Goal: Information Seeking & Learning: Learn about a topic

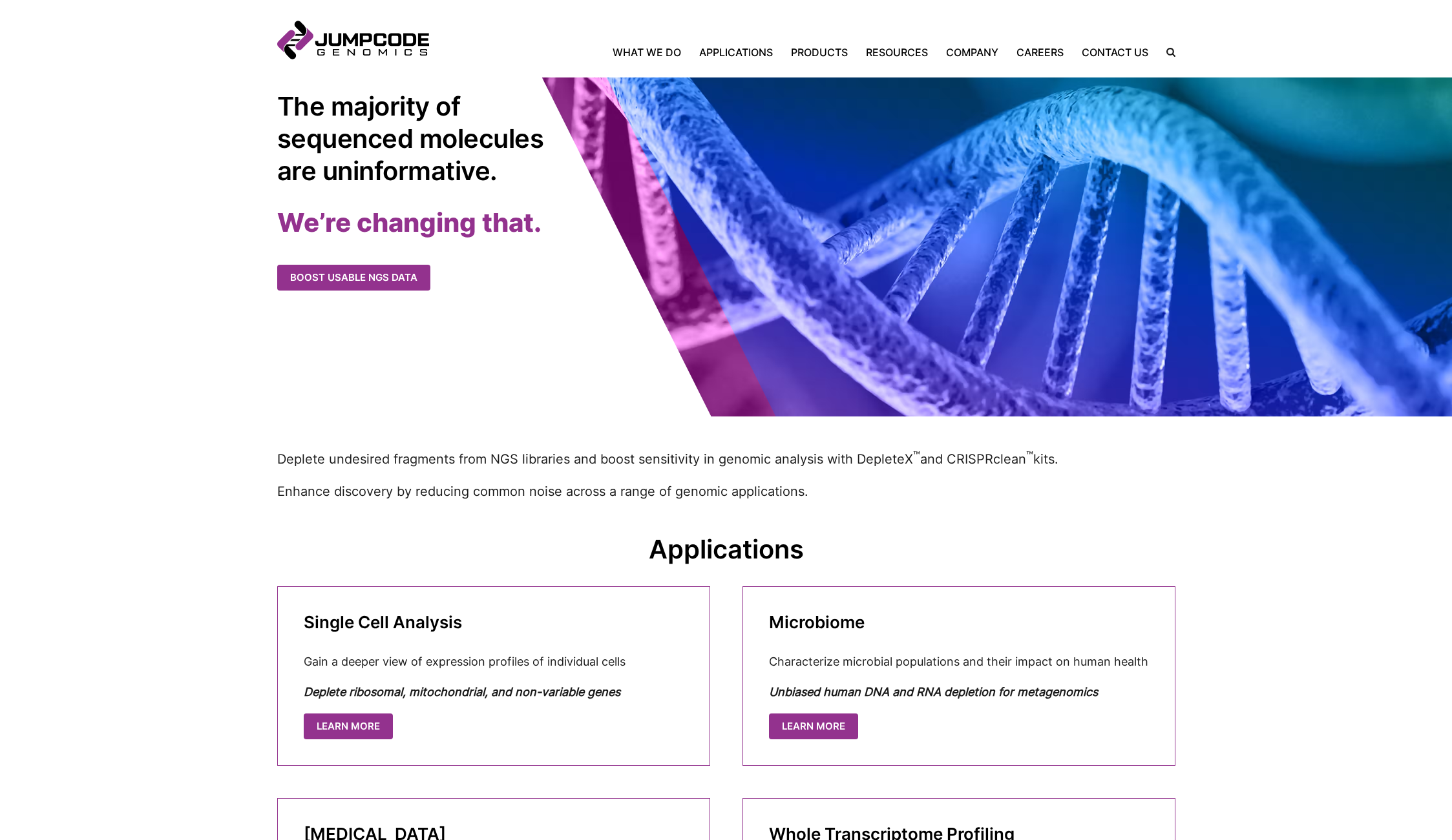
scroll to position [111, 0]
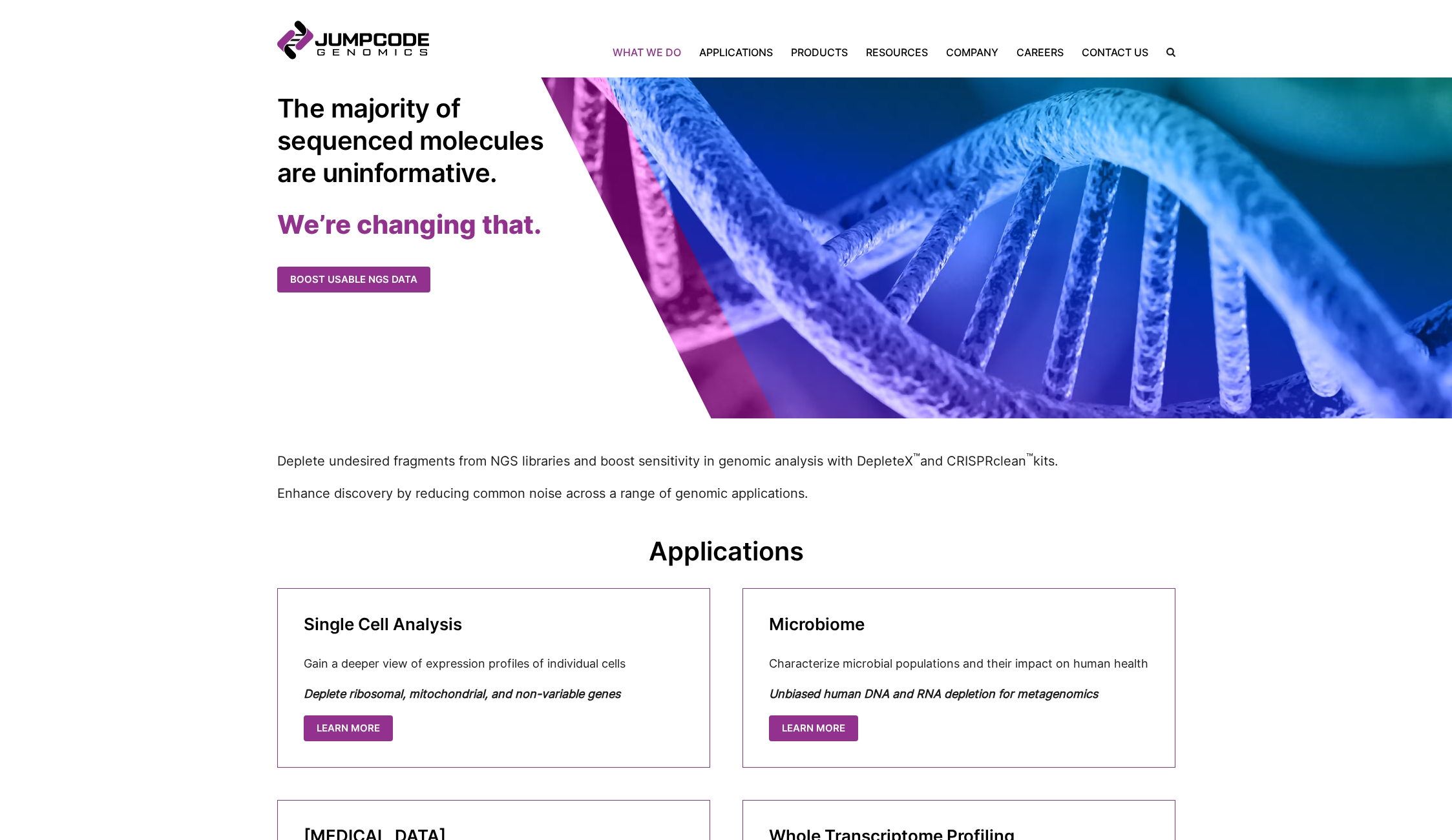
click at [641, 52] on link "What We Do" at bounding box center [651, 52] width 78 height 15
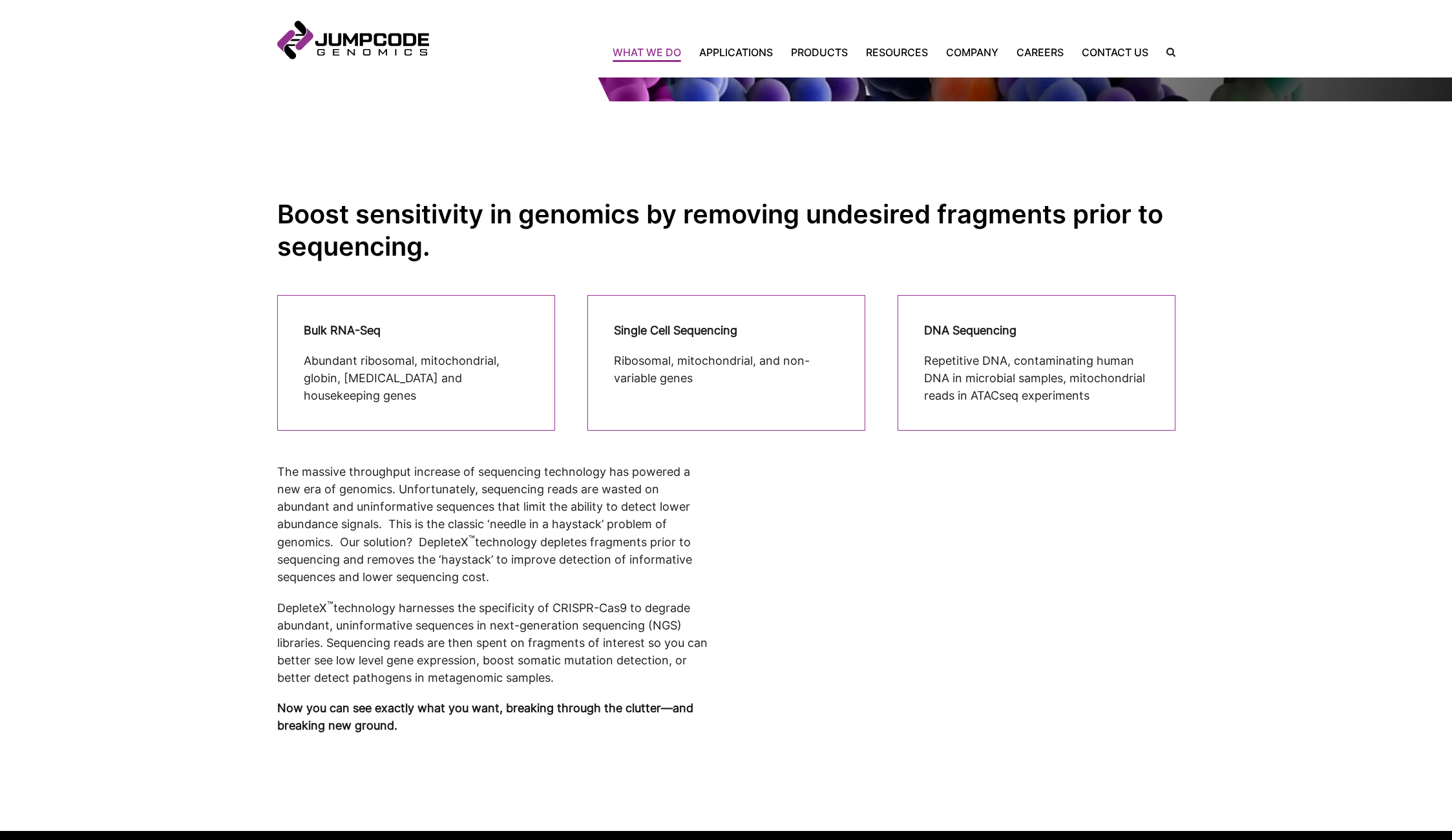
scroll to position [204, 0]
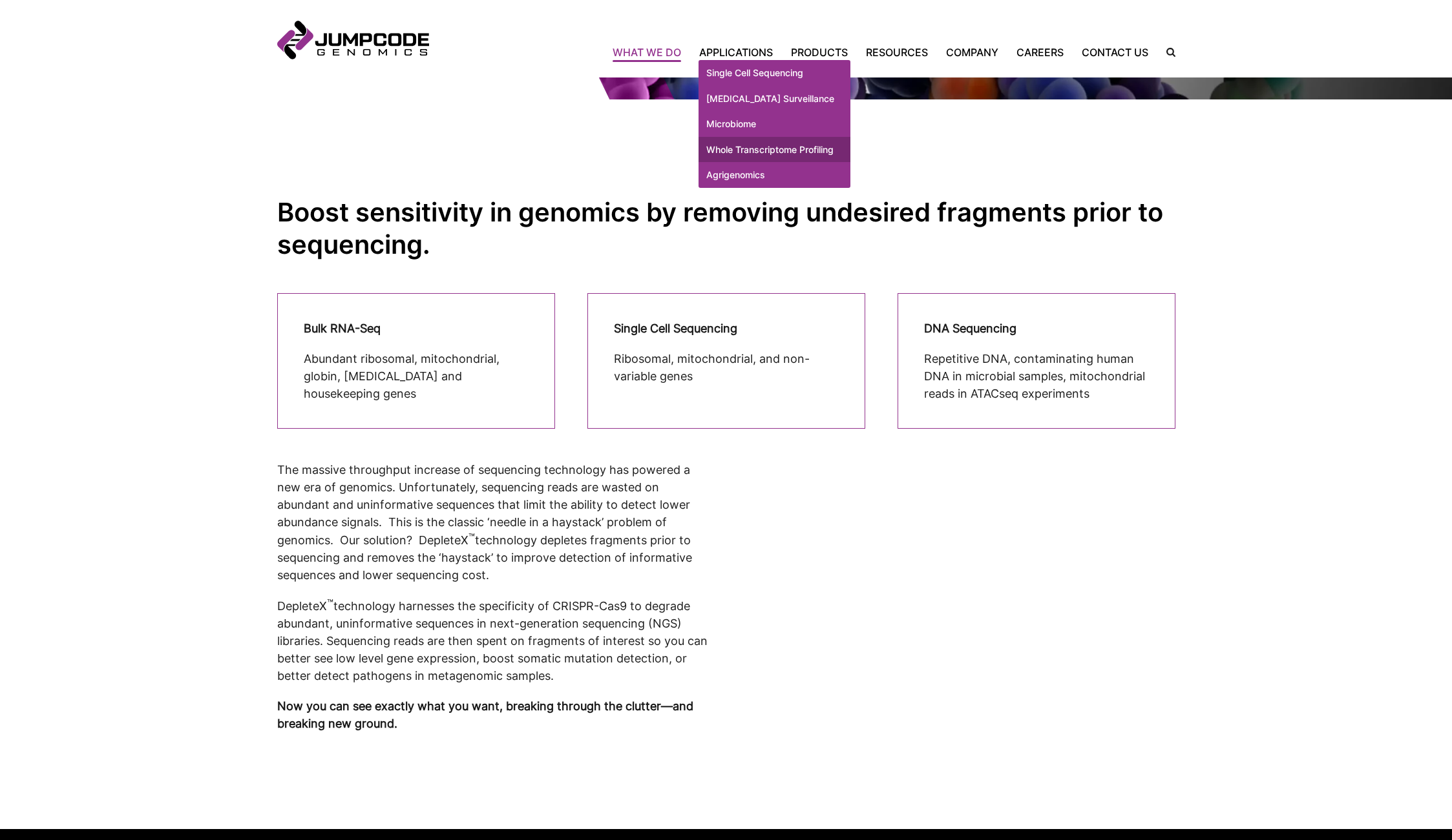
click at [731, 159] on link "Whole Transcriptome Profiling" at bounding box center [774, 150] width 152 height 26
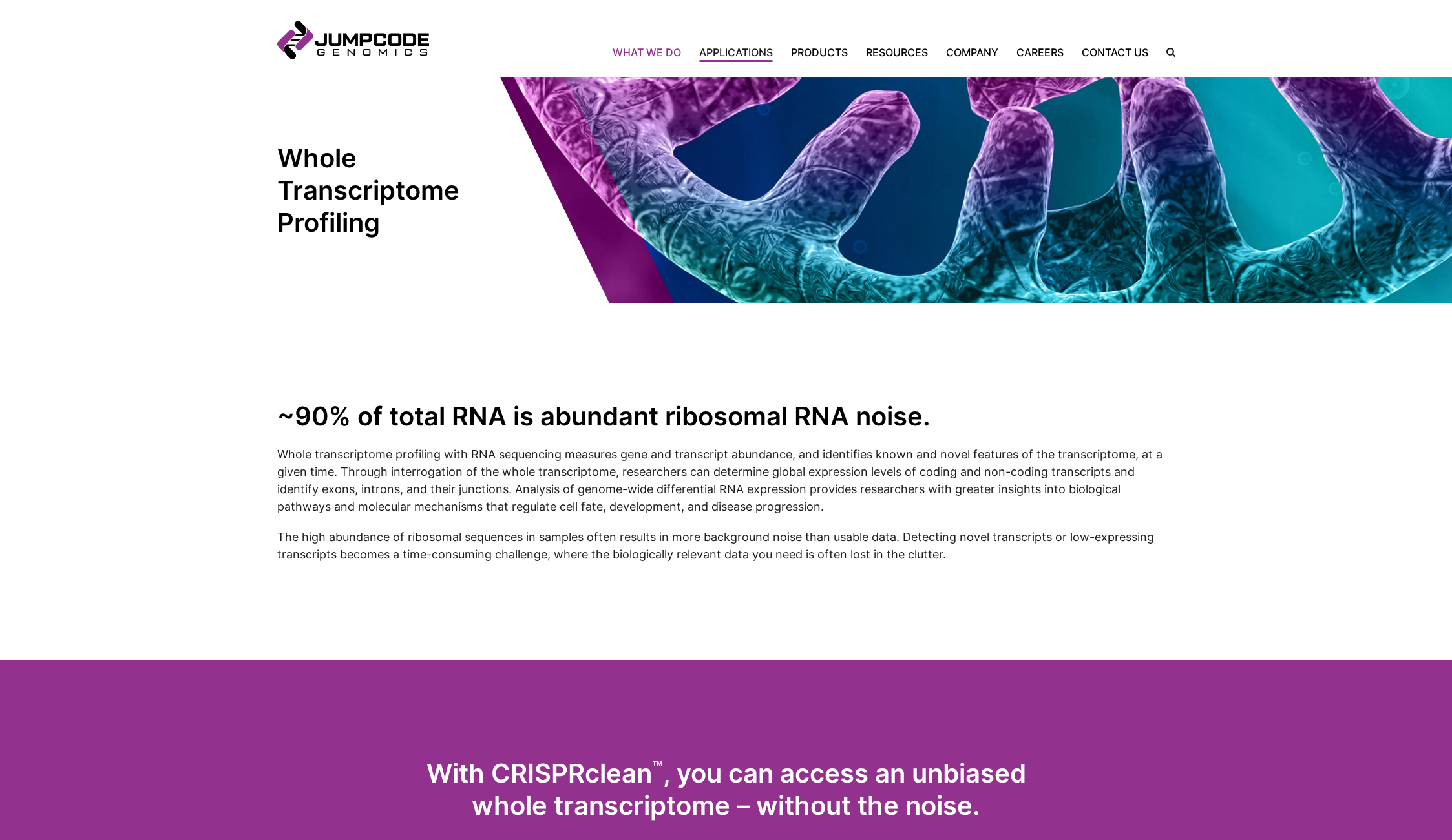
click at [646, 53] on link "What We Do" at bounding box center [651, 52] width 78 height 15
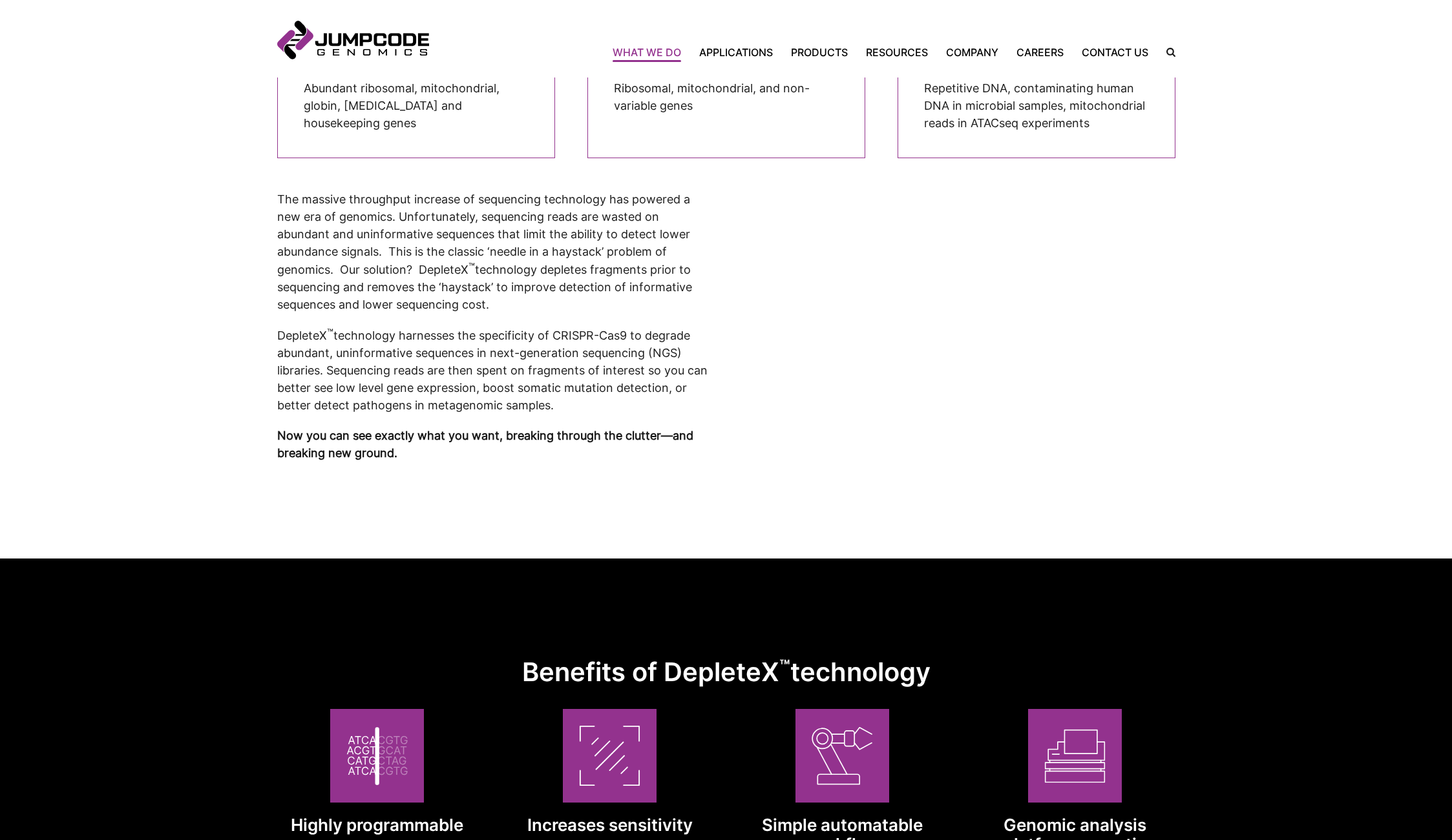
scroll to position [478, 0]
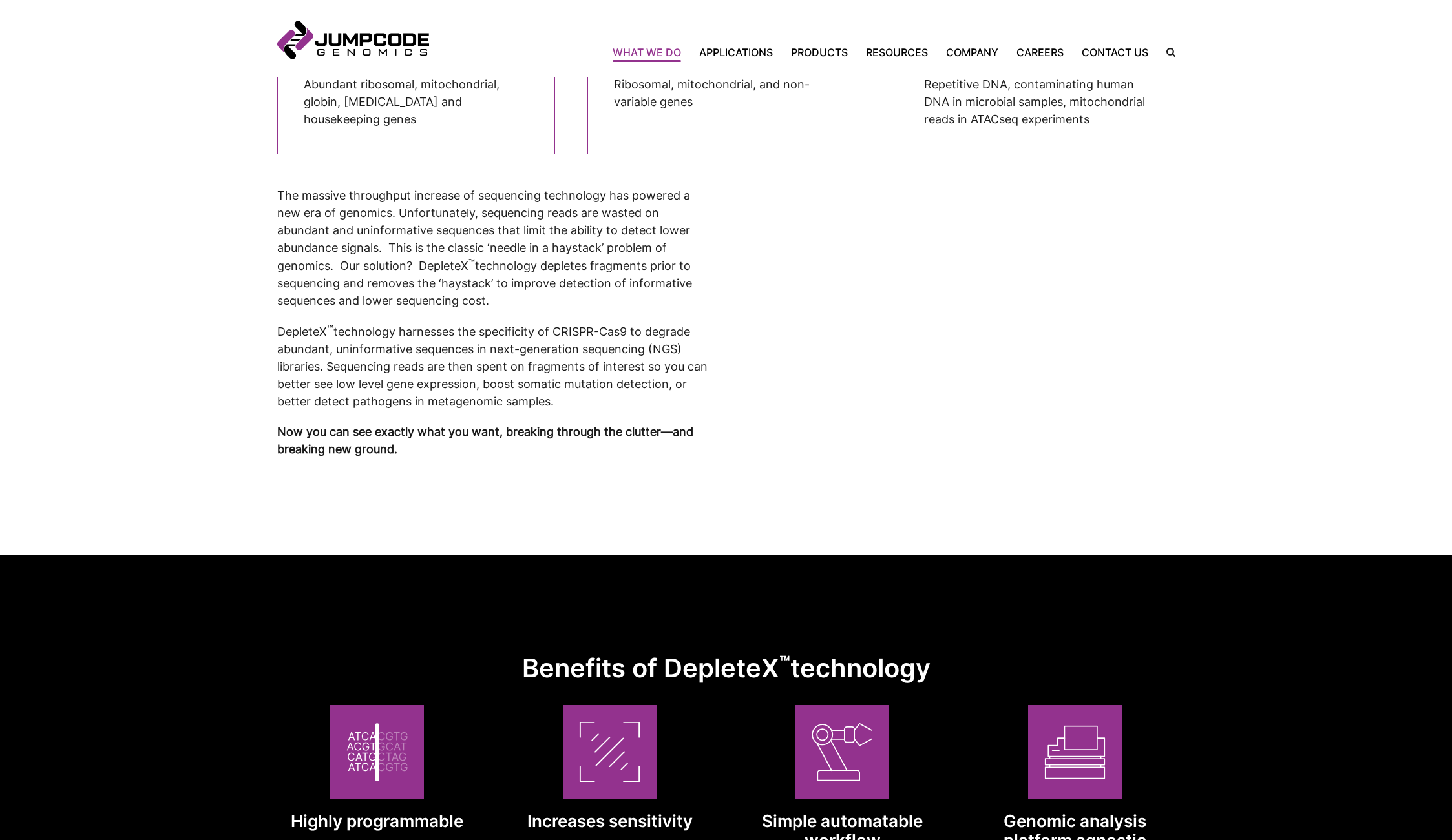
click at [399, 105] on p "Abundant ribosomal, mitochondrial, globin, [MEDICAL_DATA] and housekeeping genes" at bounding box center [416, 102] width 224 height 53
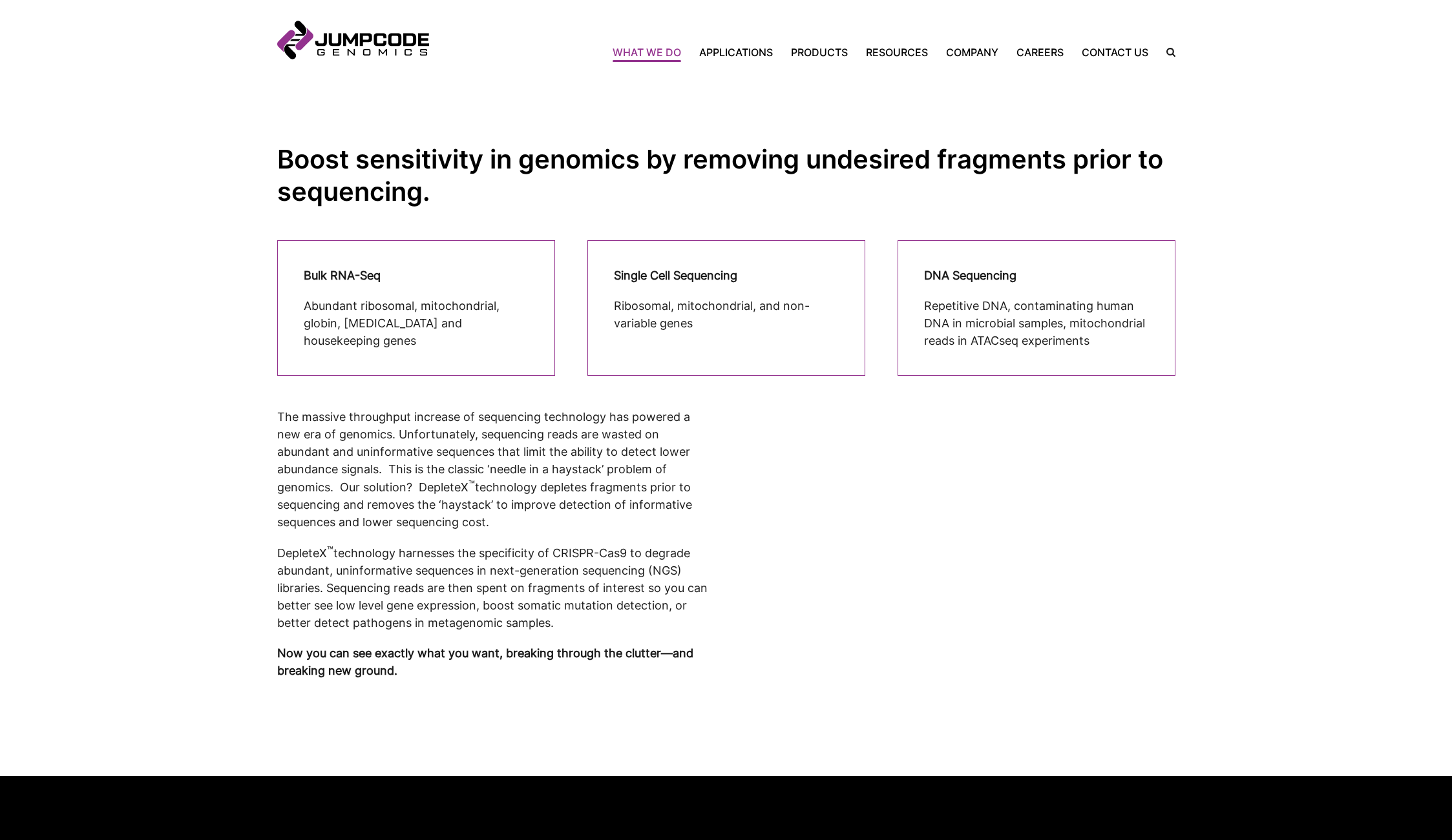
scroll to position [0, 0]
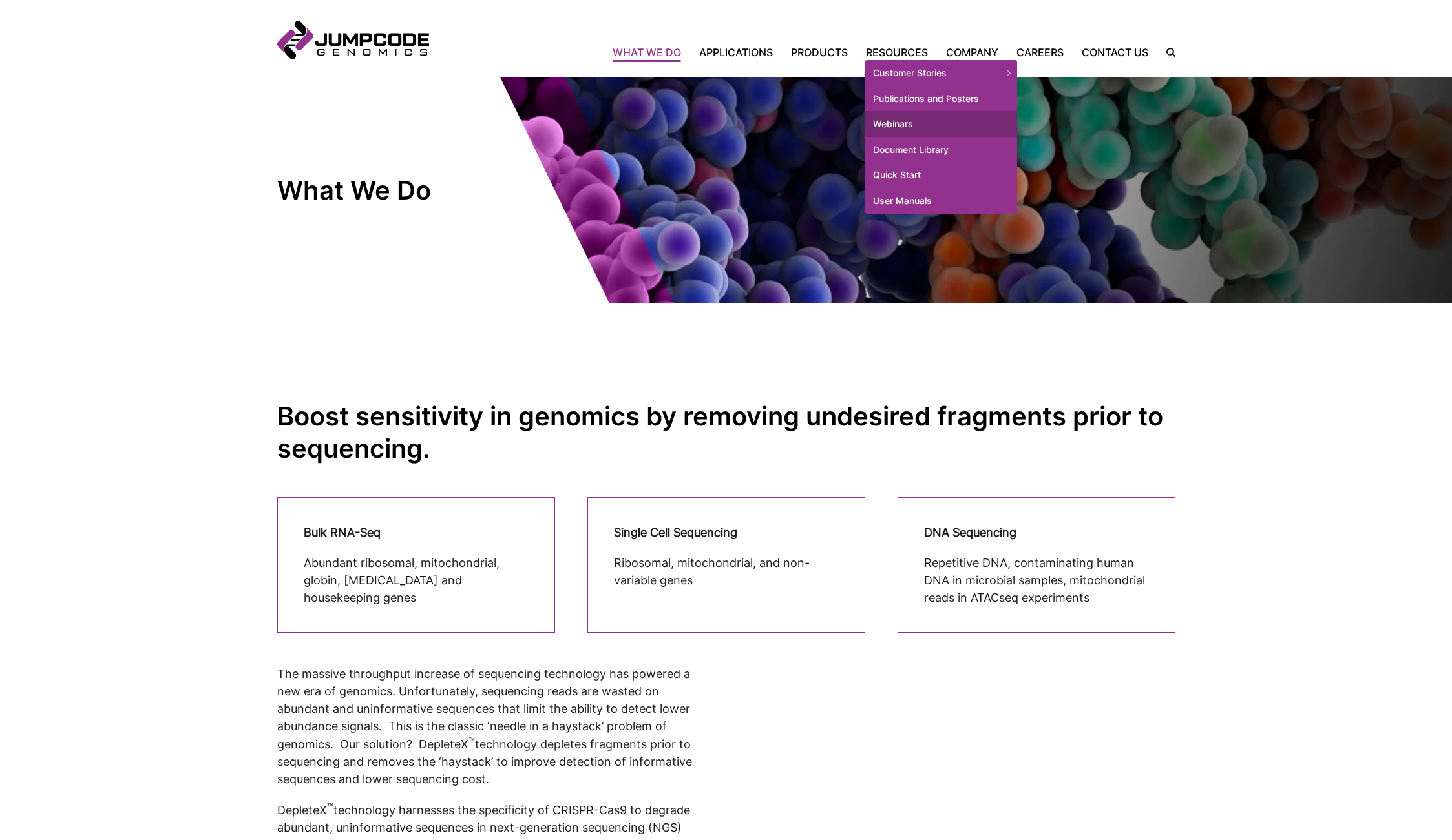
click at [900, 125] on link "Webinars" at bounding box center [941, 124] width 152 height 26
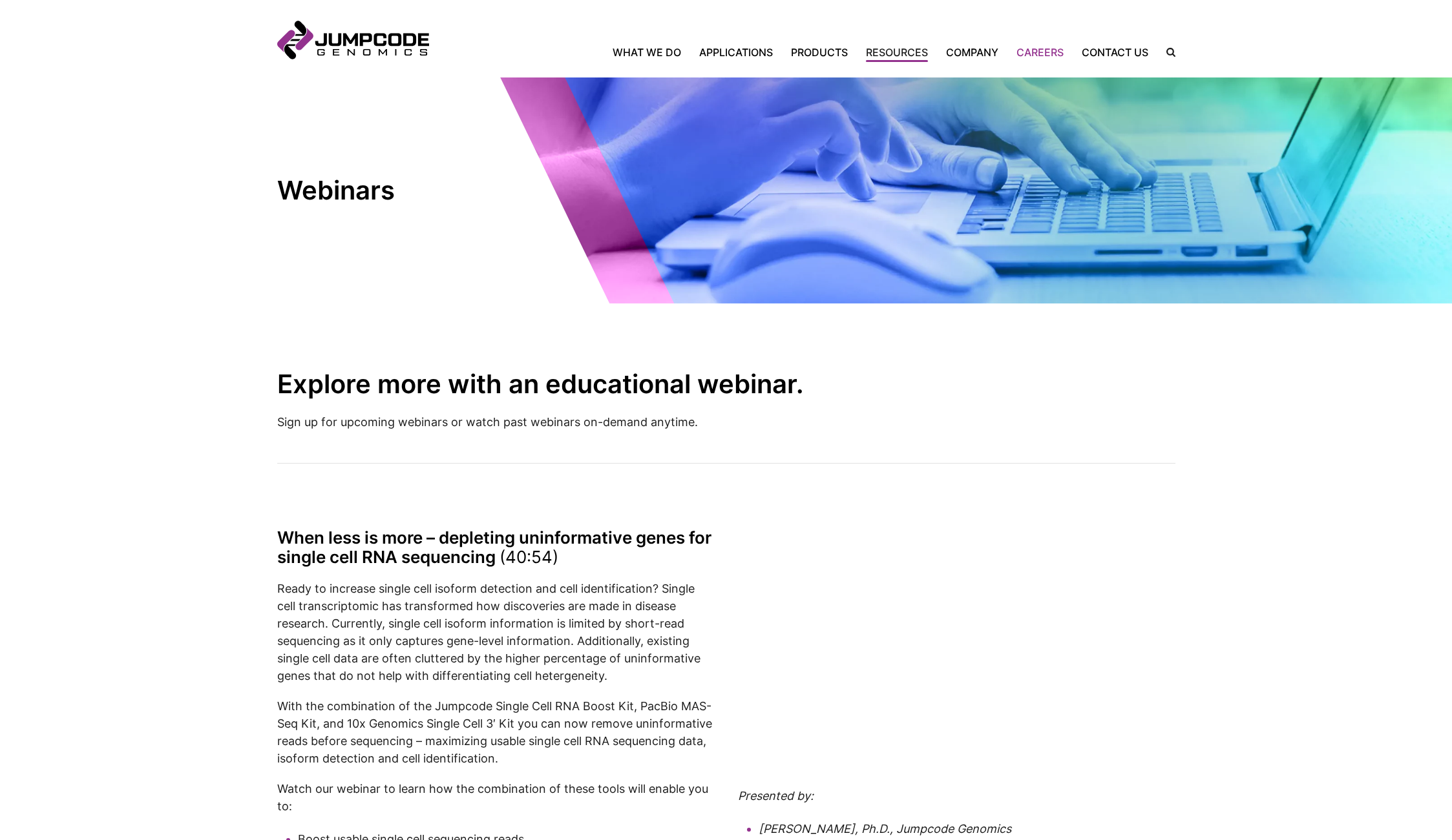
click at [1034, 50] on link "Careers" at bounding box center [1040, 52] width 65 height 15
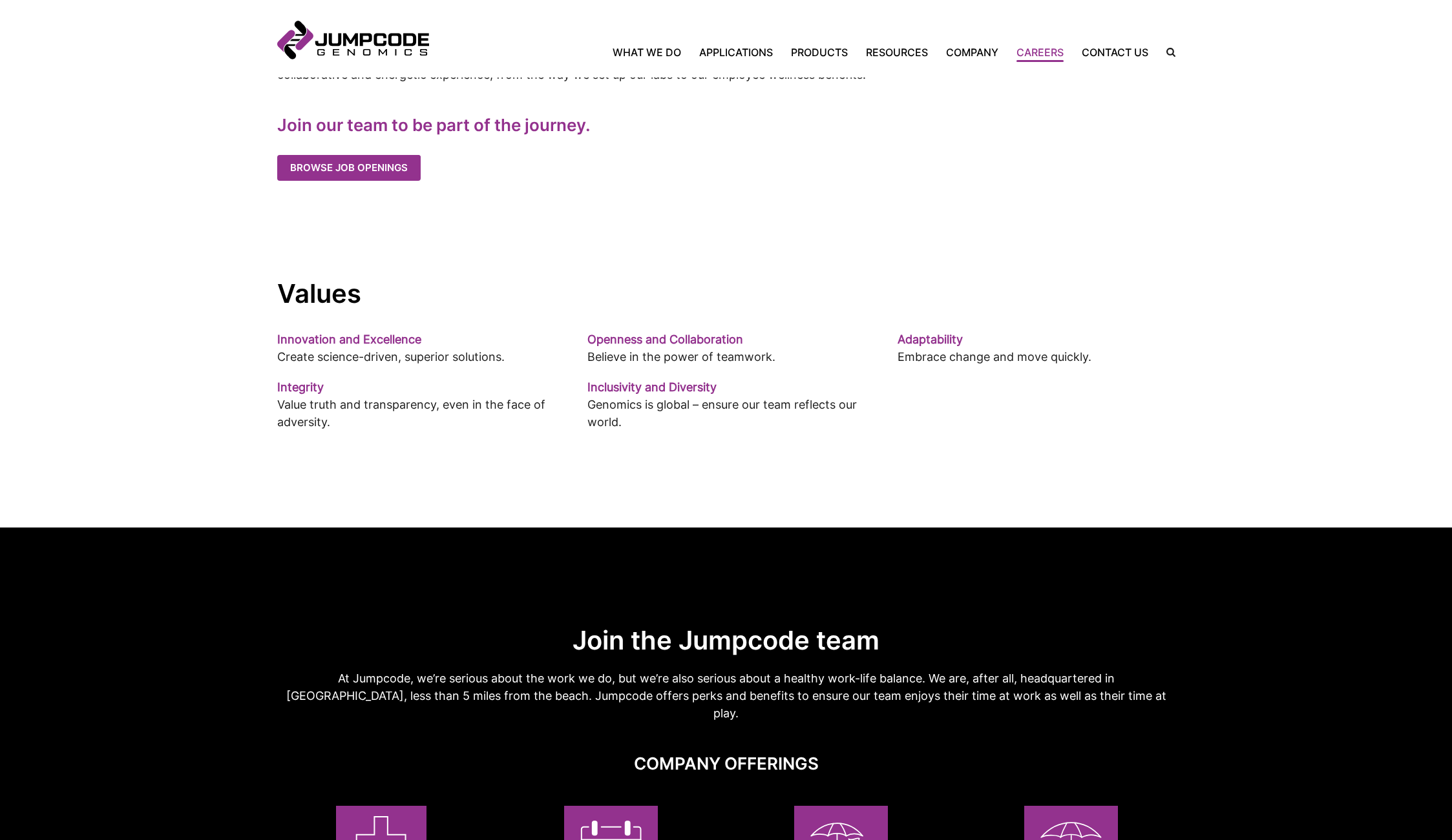
scroll to position [742, 0]
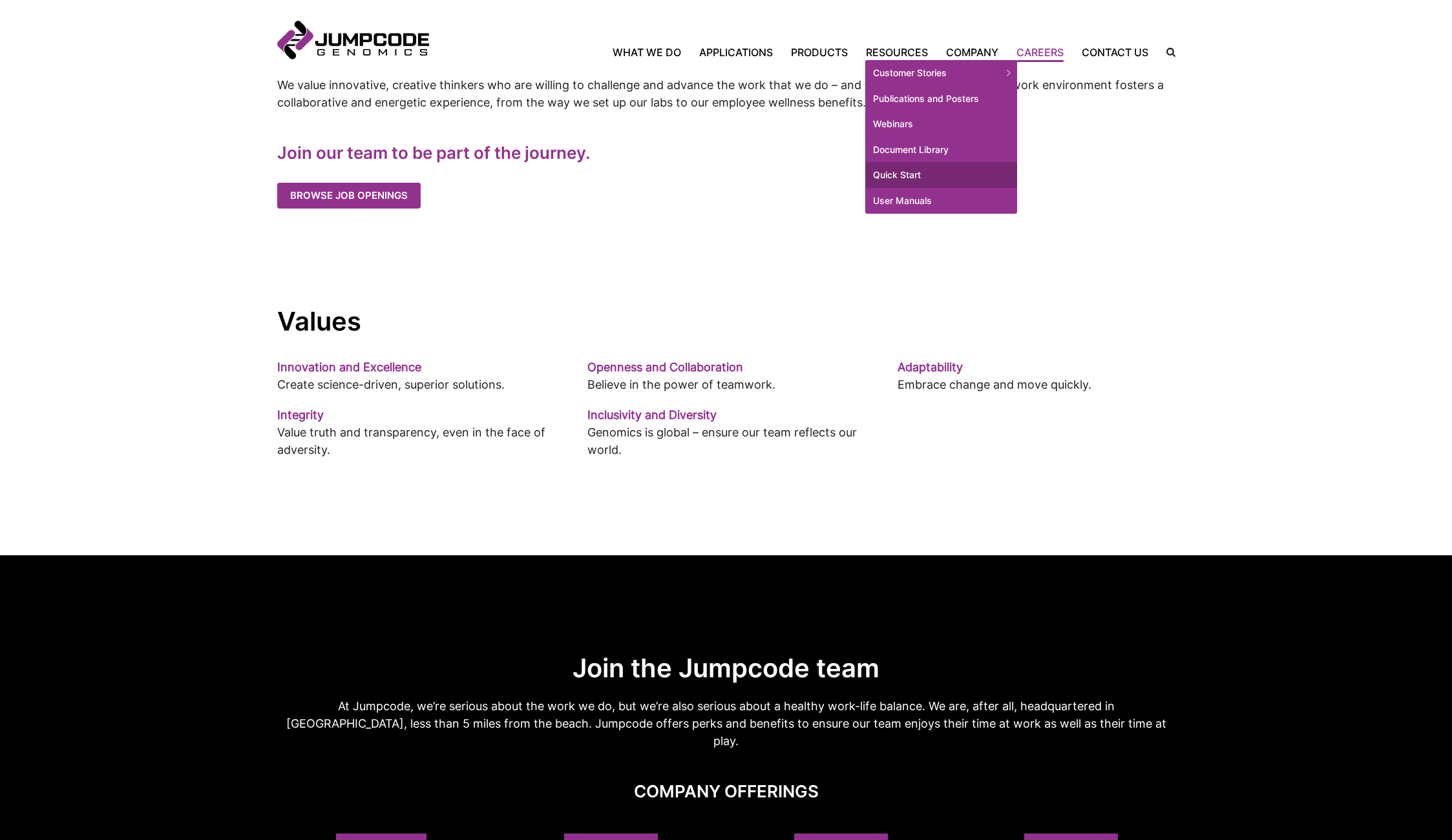
click at [884, 176] on link "Quick Start" at bounding box center [941, 175] width 152 height 26
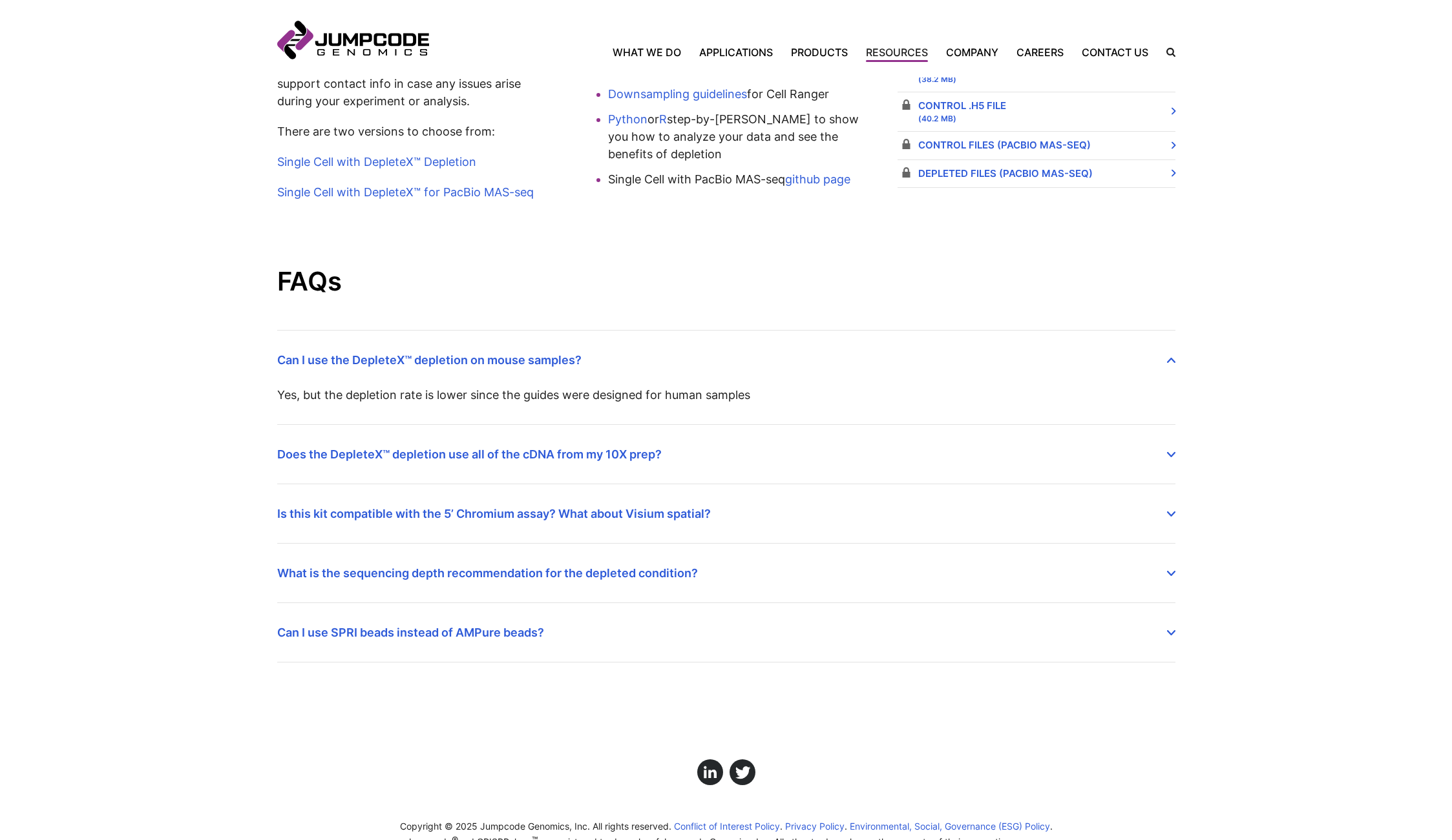
scroll to position [866, 0]
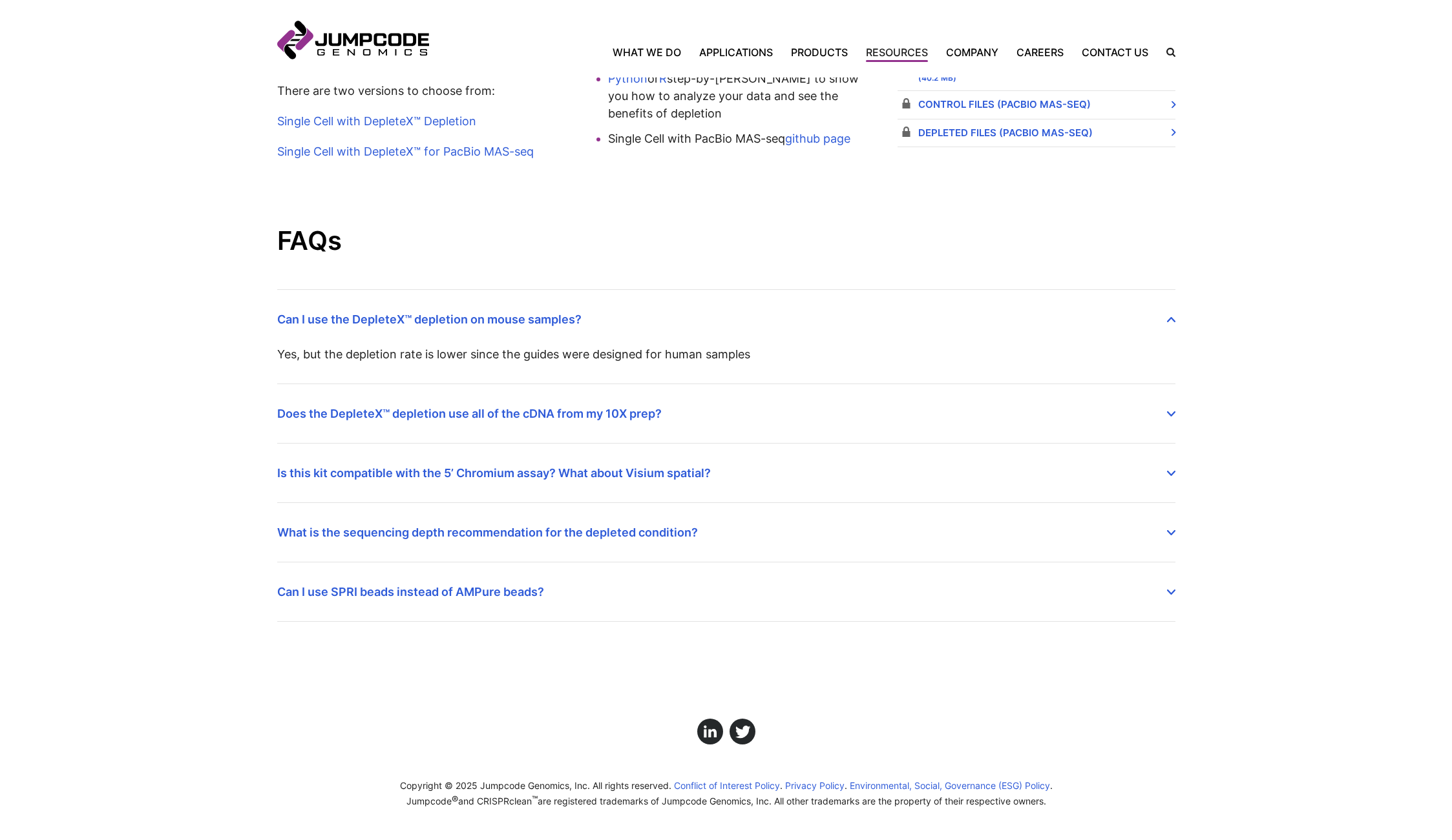
click at [1169, 532] on icon at bounding box center [1171, 532] width 9 height 5
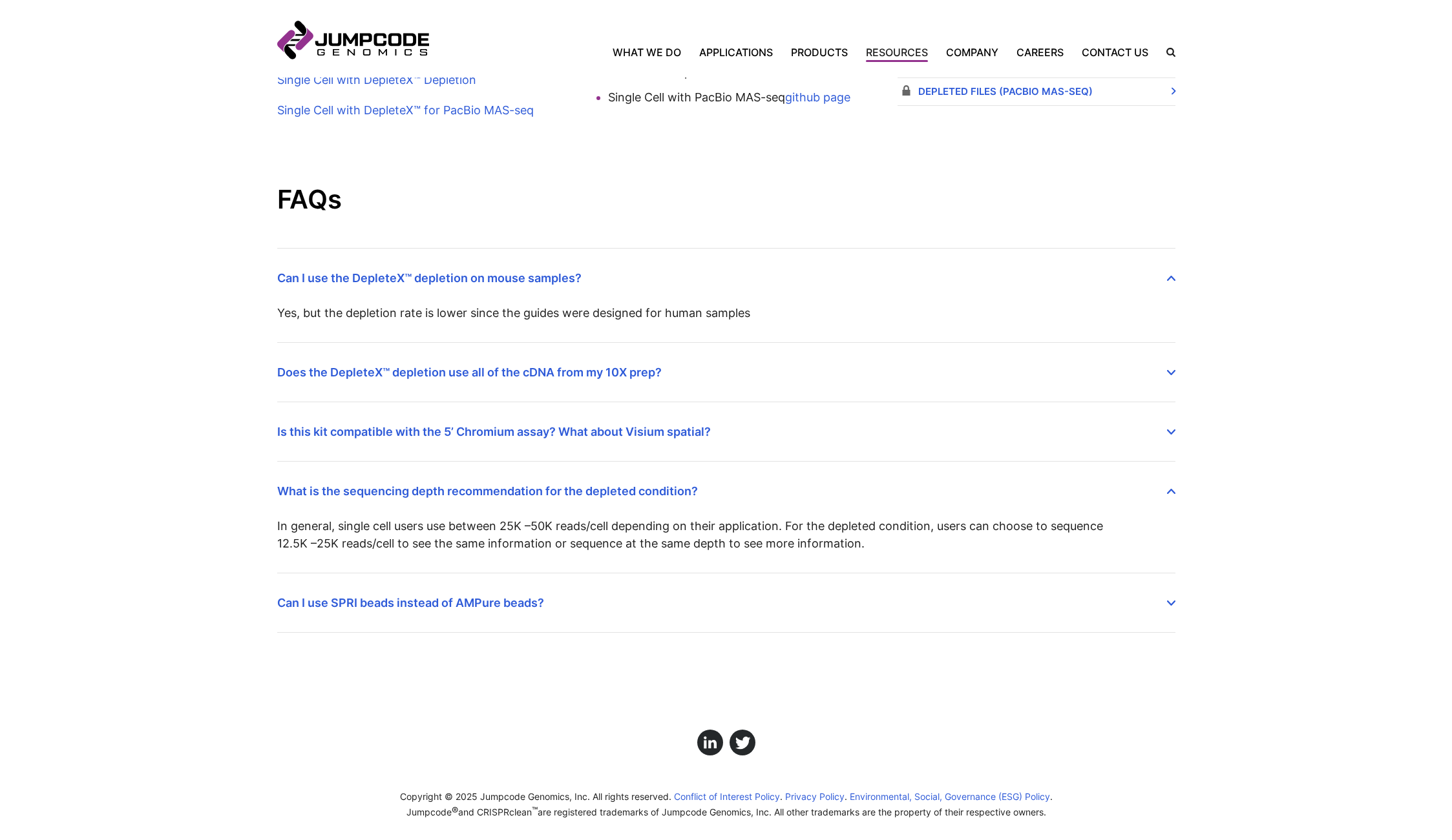
scroll to position [918, 0]
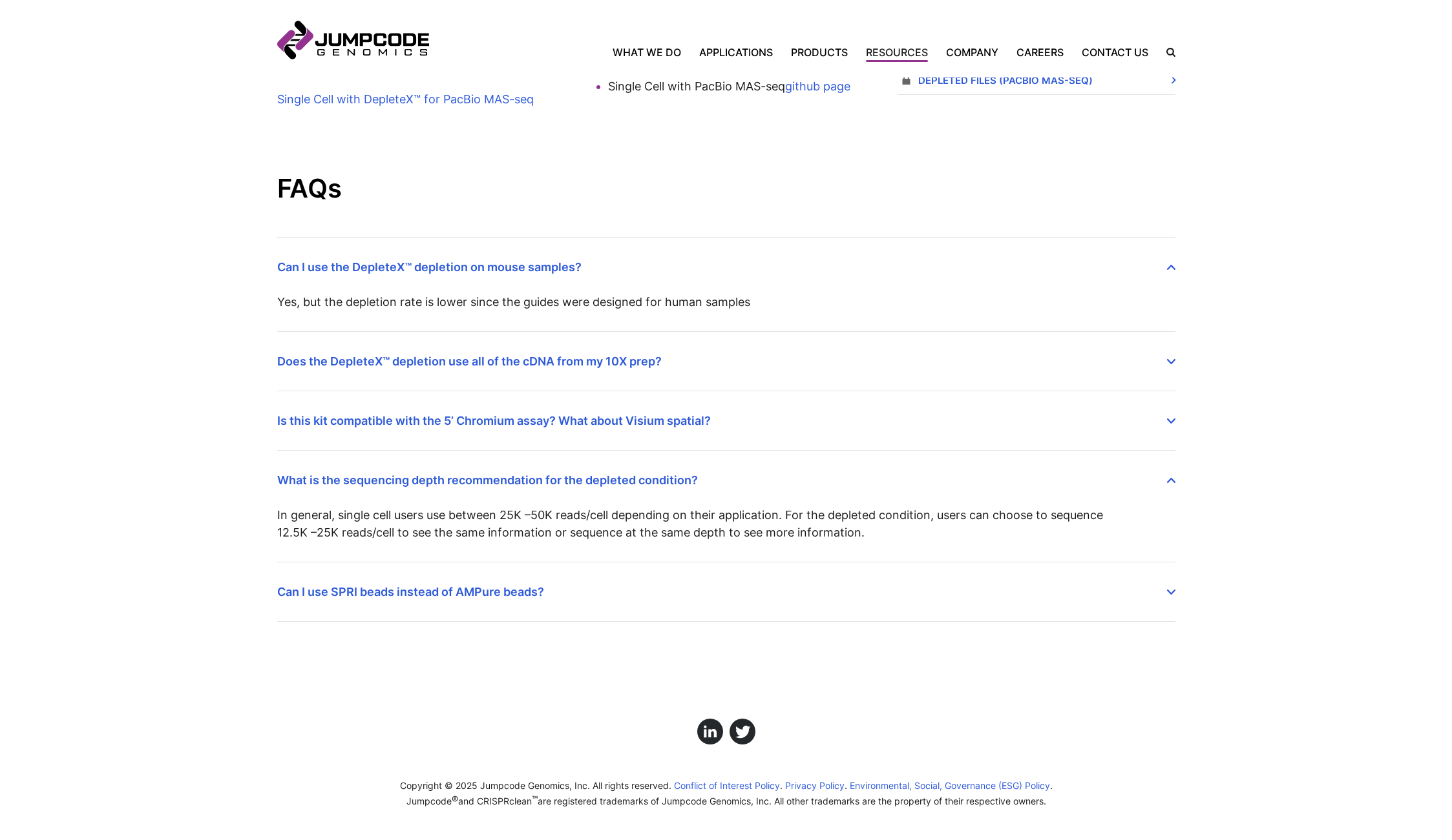
click at [1171, 593] on icon at bounding box center [1171, 592] width 9 height 5
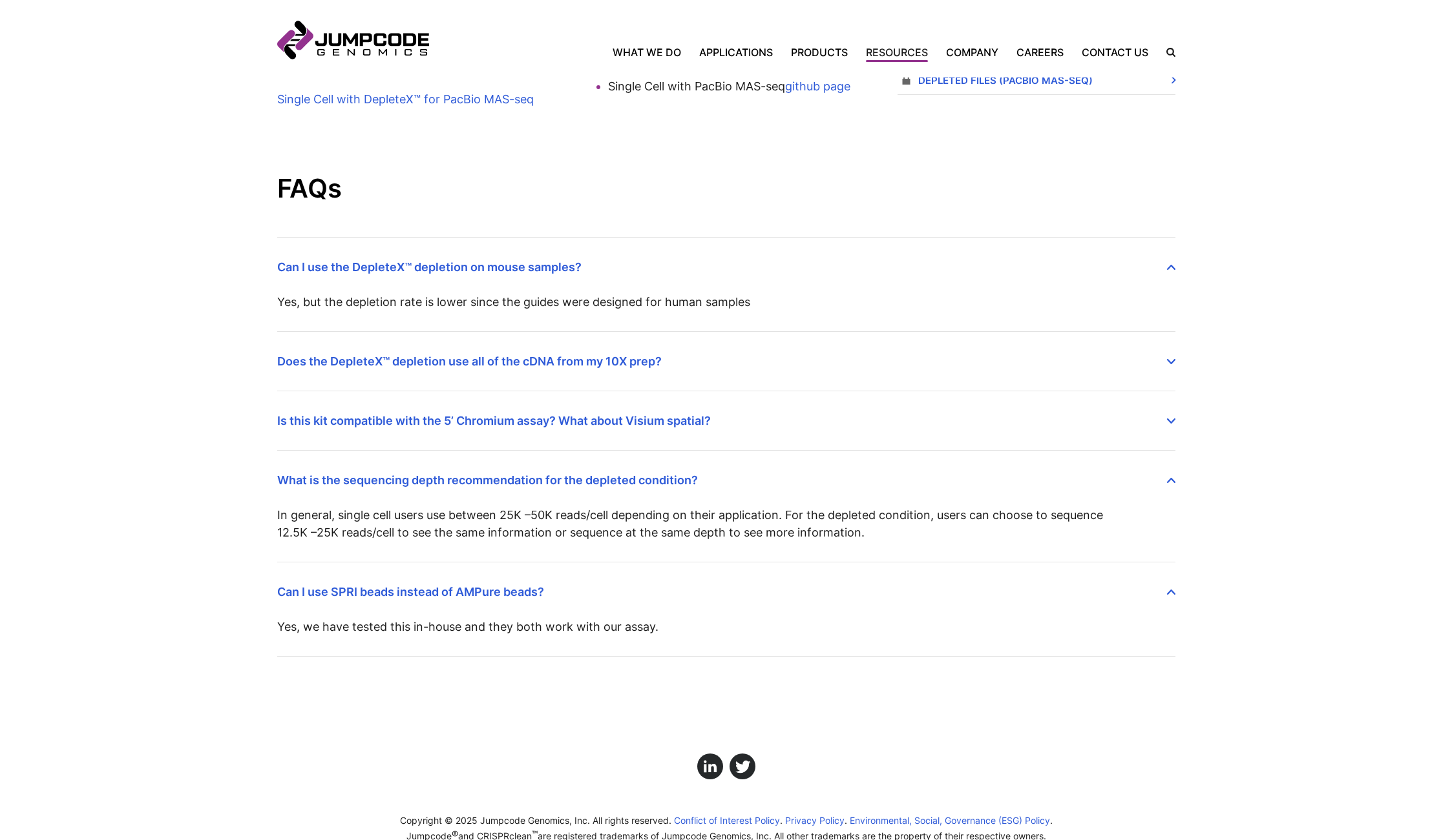
click at [1171, 593] on icon at bounding box center [1171, 592] width 9 height 5
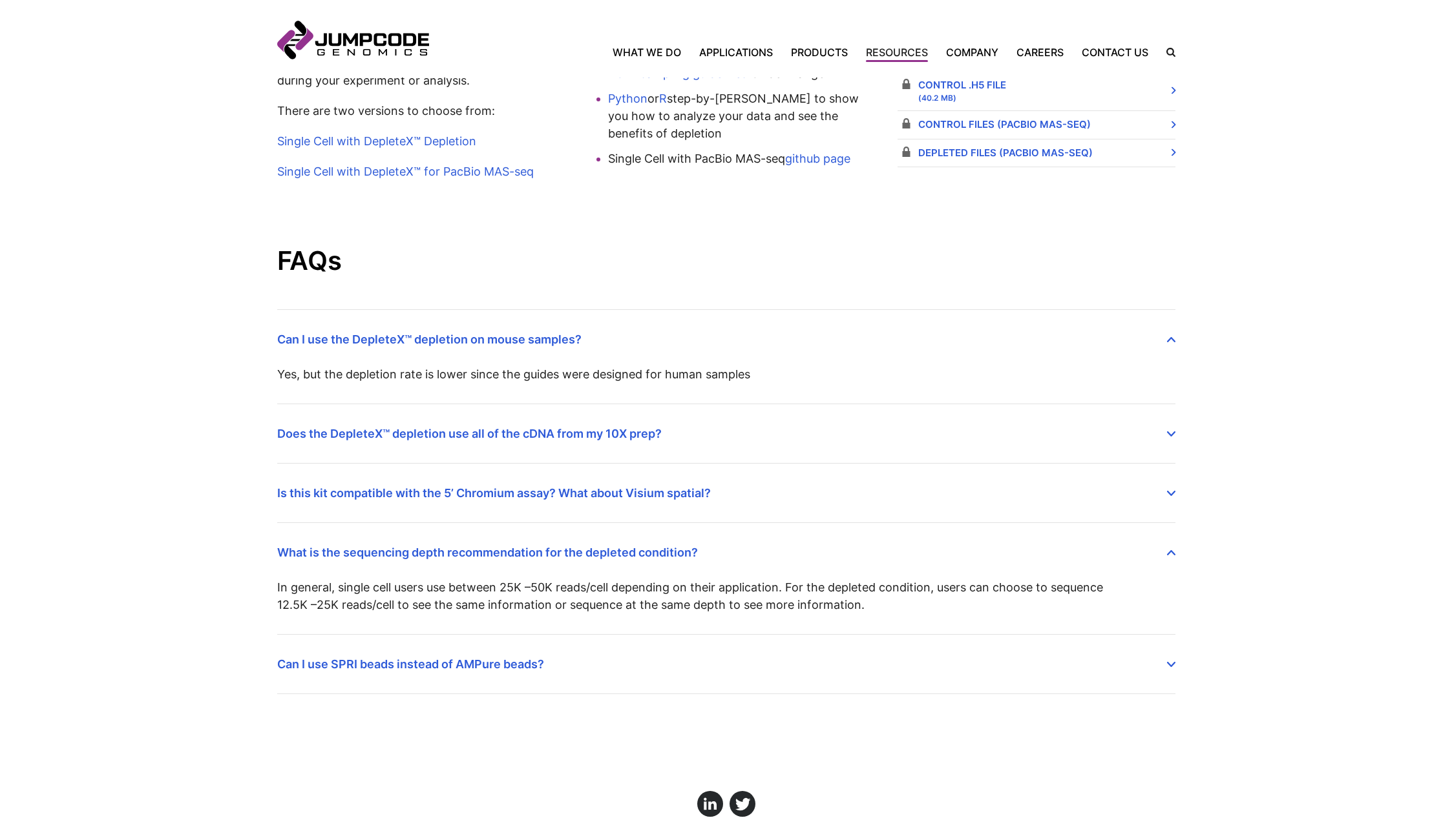
scroll to position [842, 0]
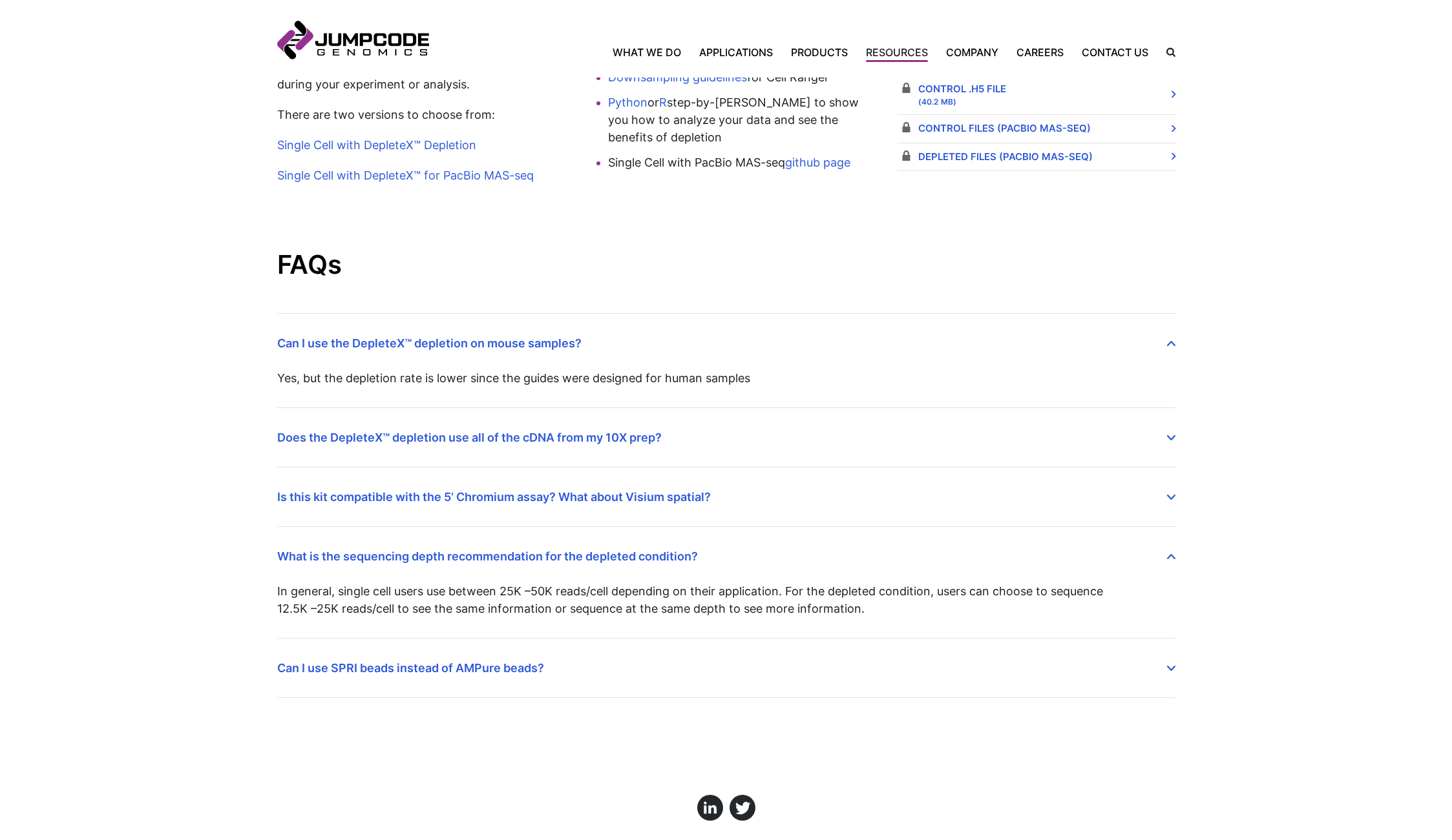
click at [1169, 440] on summary "Does the DepleteX™ depletion use all of the cDNA from my 10X prep?" at bounding box center [726, 428] width 898 height 38
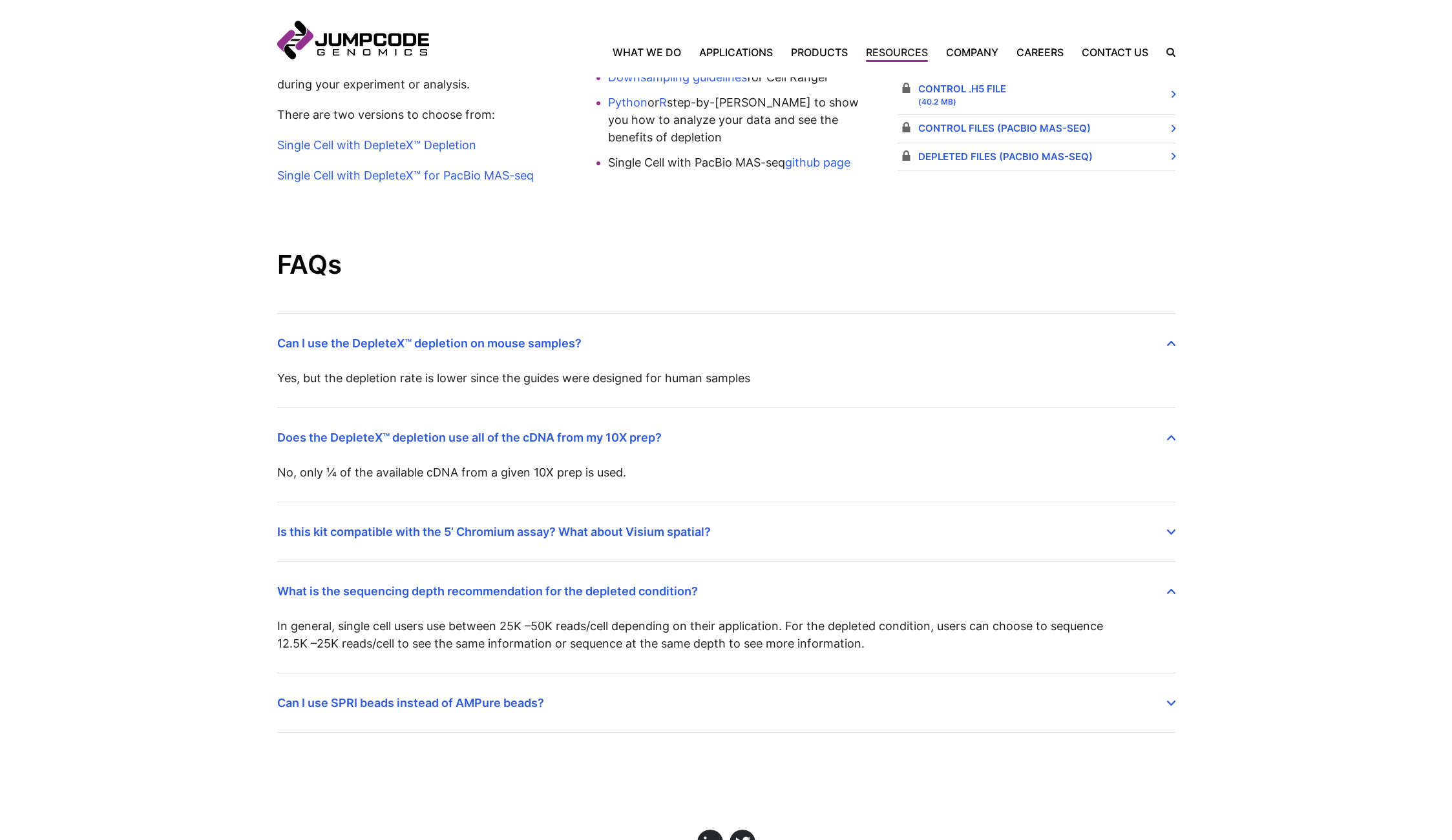
click at [1169, 440] on summary "Does the DepleteX™ depletion use all of the cDNA from my 10X prep?" at bounding box center [726, 428] width 898 height 38
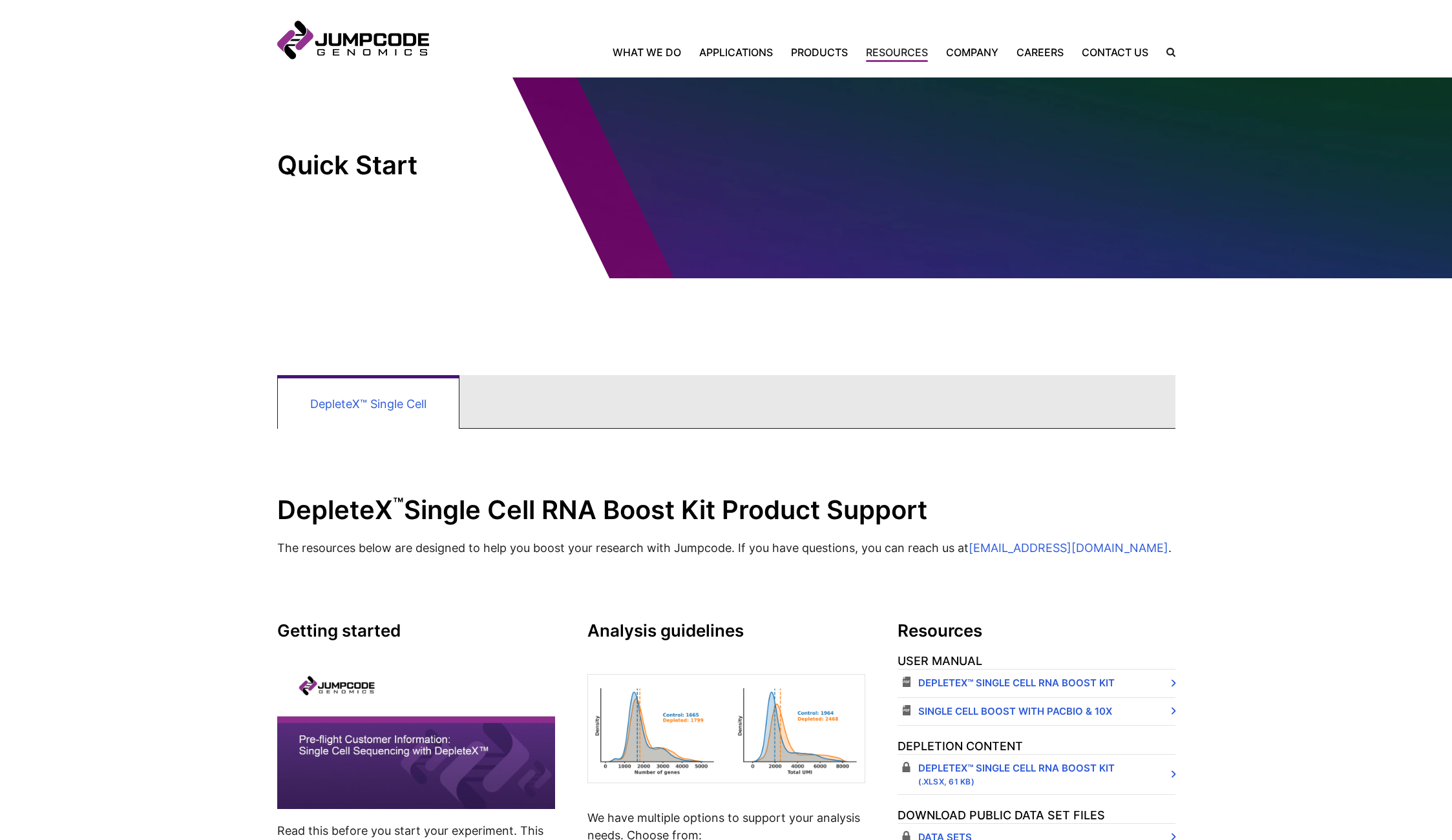
scroll to position [0, 0]
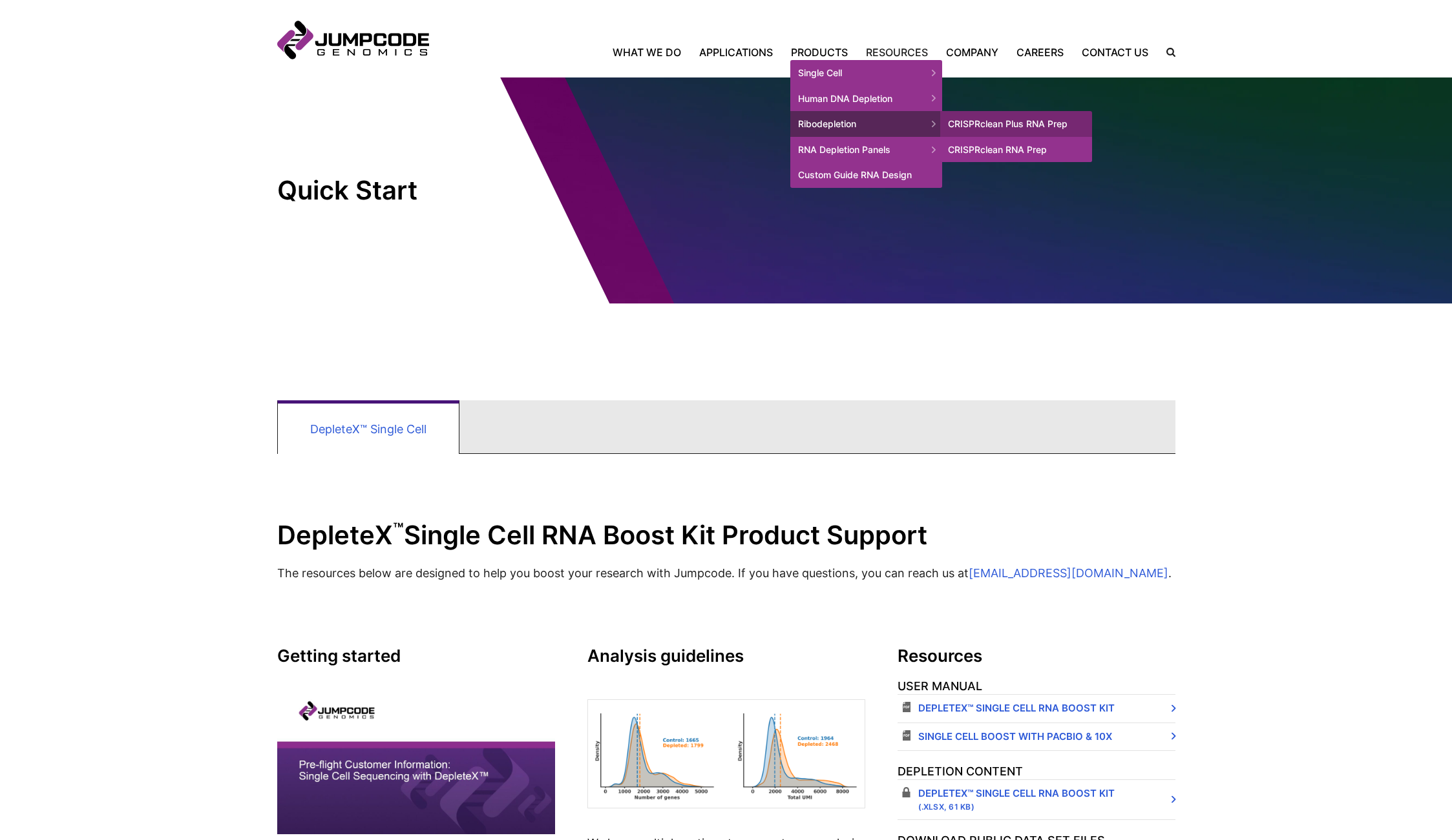
click at [952, 148] on link "CRISPRclean RNA Prep" at bounding box center [1016, 150] width 152 height 26
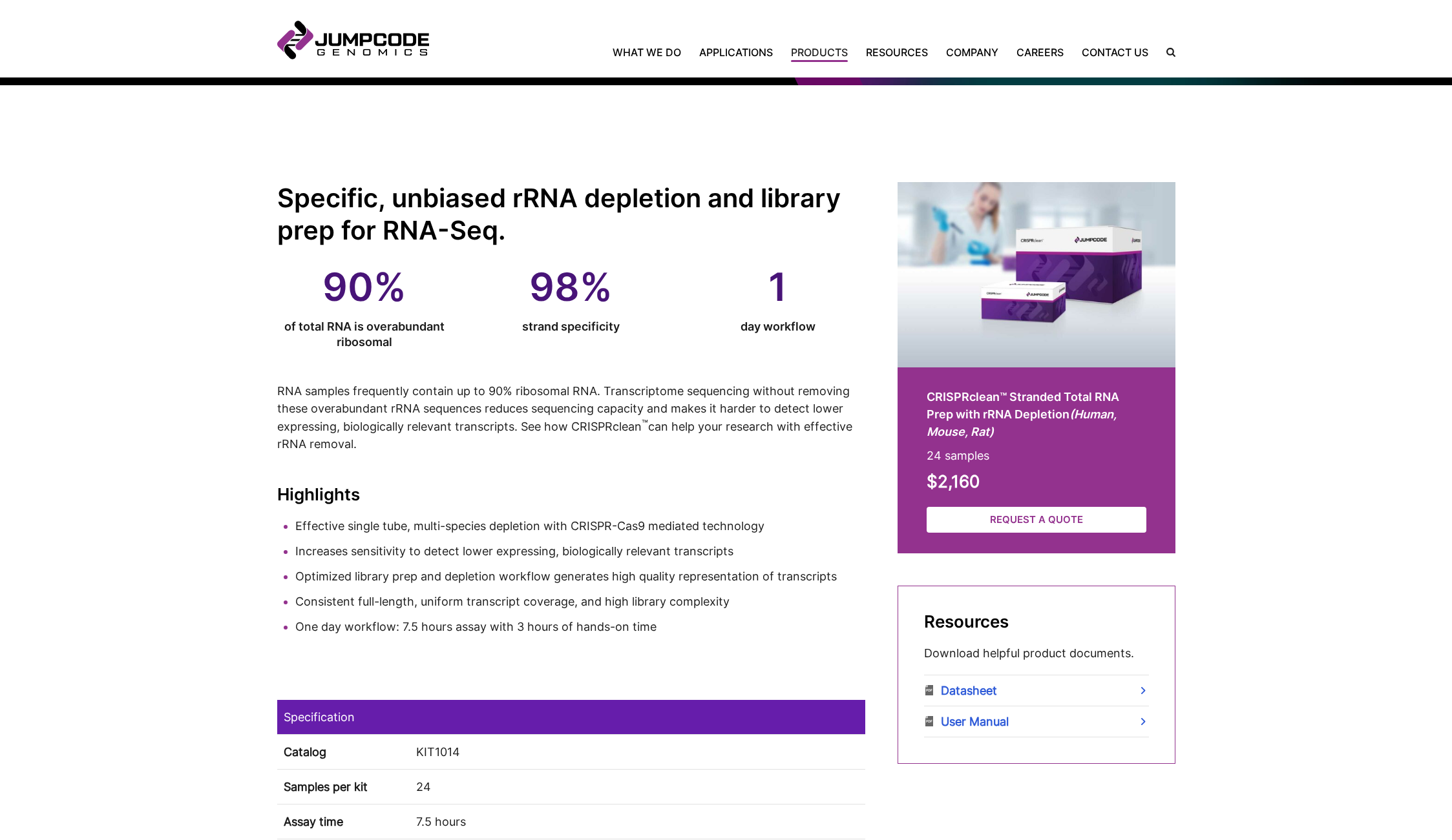
scroll to position [221, 0]
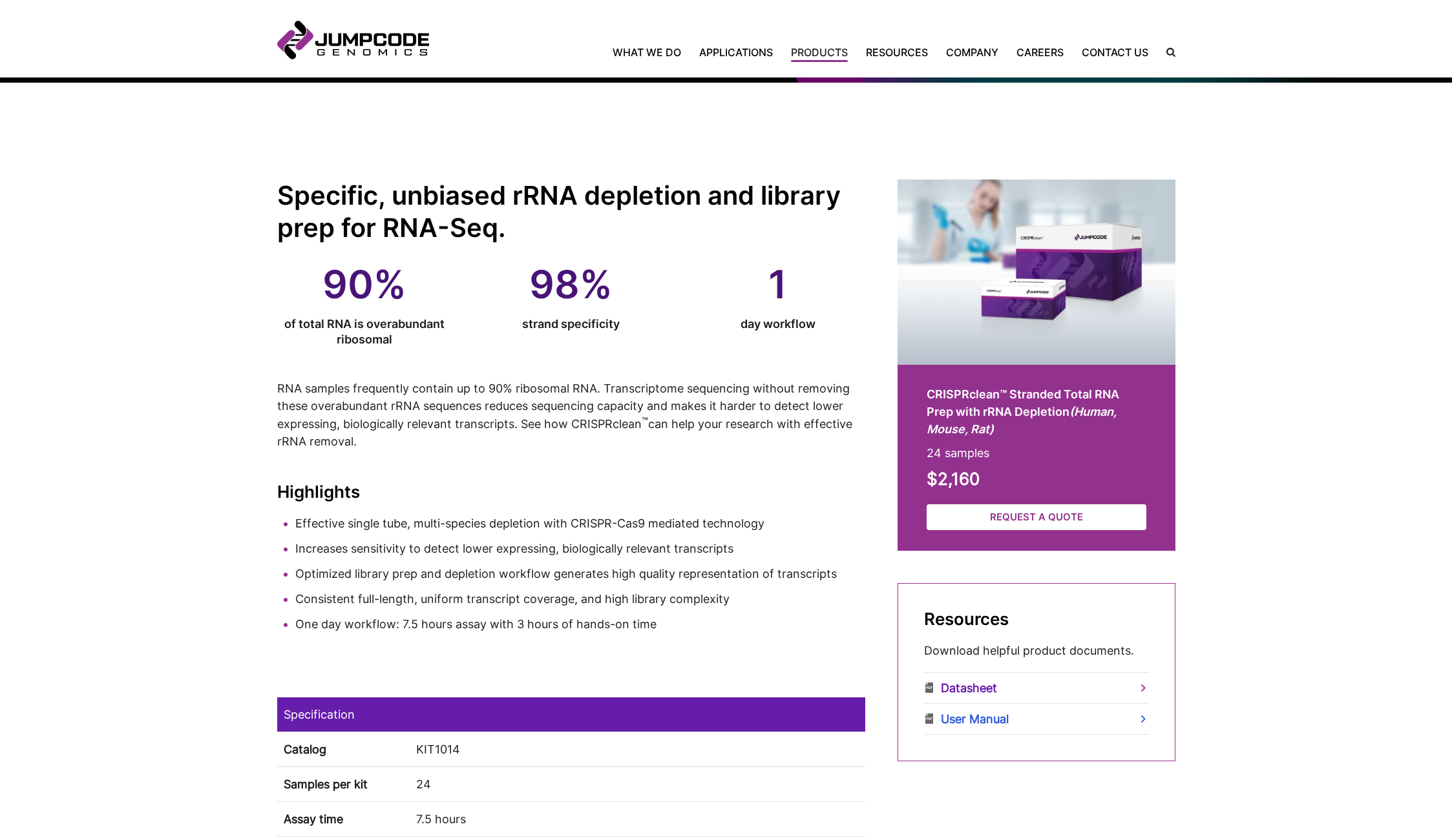
click at [980, 691] on link "Datasheet" at bounding box center [1036, 688] width 224 height 31
